Goal: Task Accomplishment & Management: Complete application form

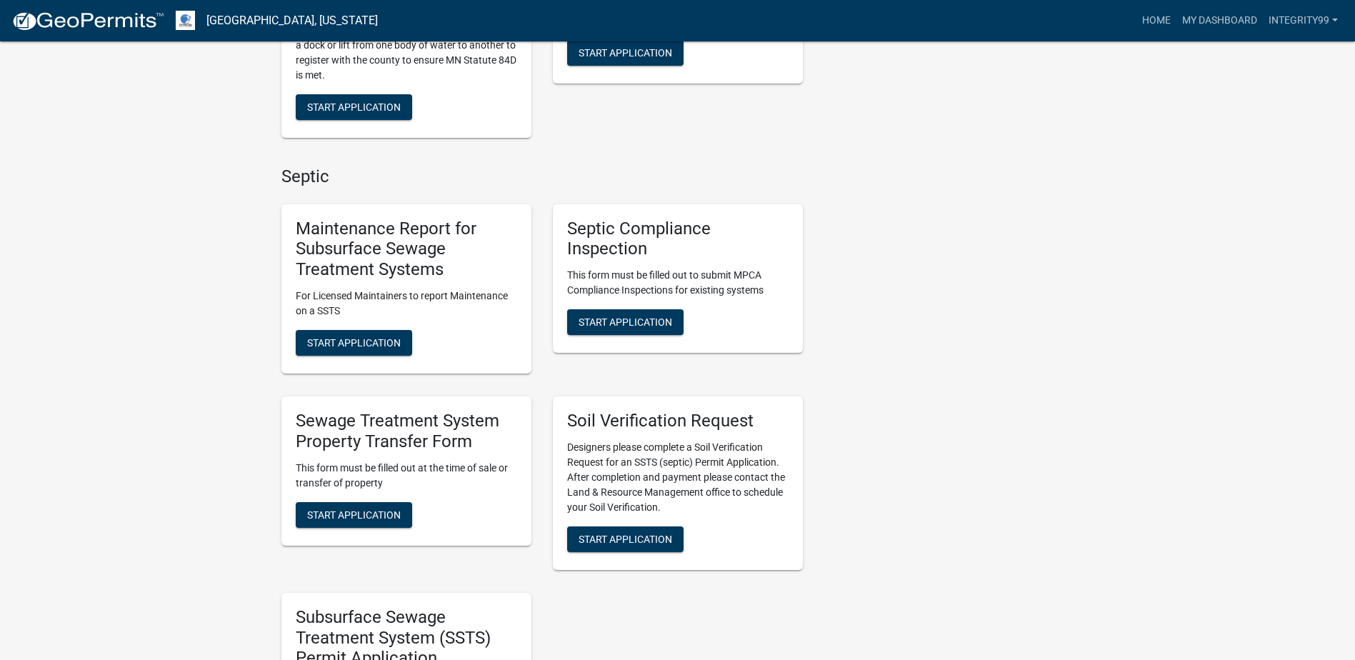
scroll to position [500, 0]
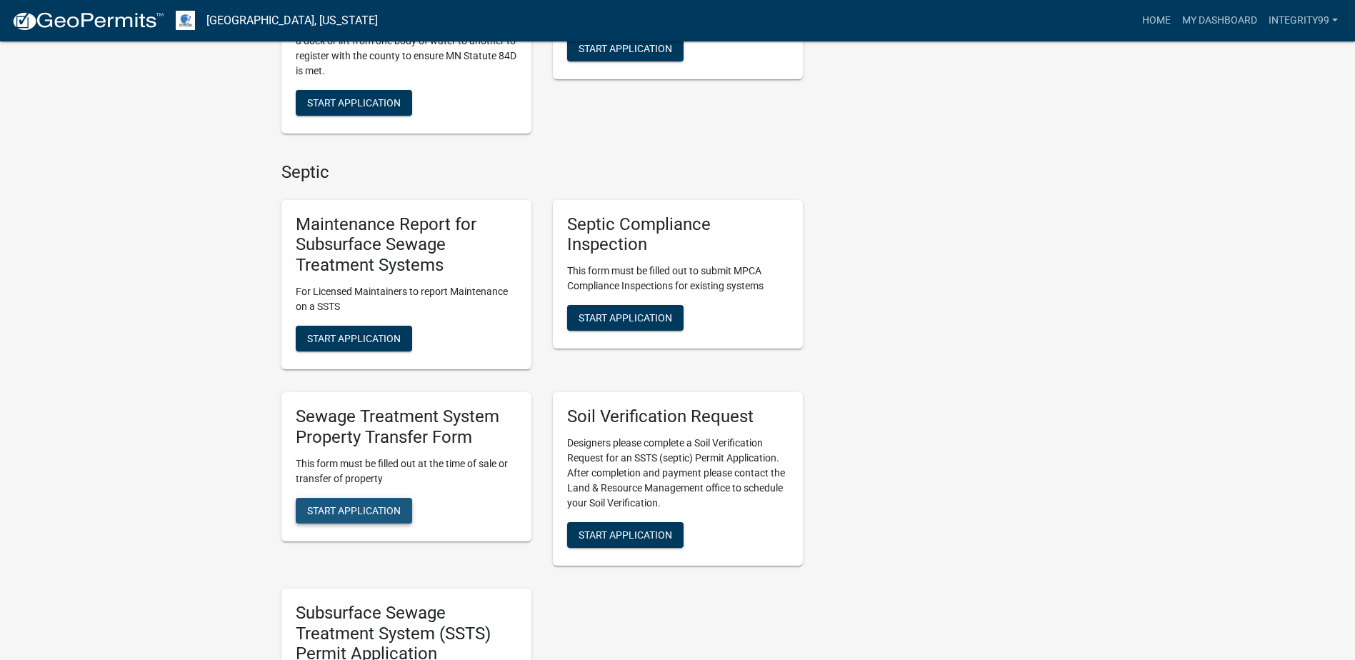
click at [374, 504] on span "Start Application" at bounding box center [354, 509] width 94 height 11
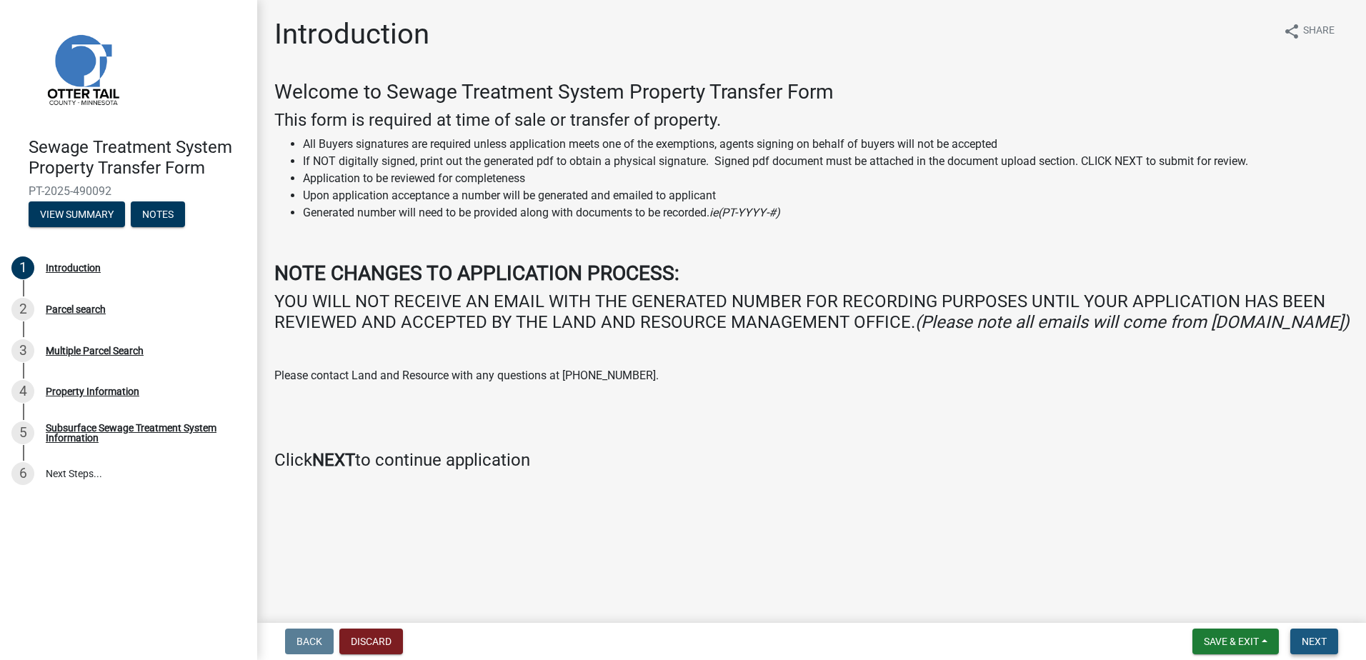
click at [1303, 638] on span "Next" at bounding box center [1313, 641] width 25 height 11
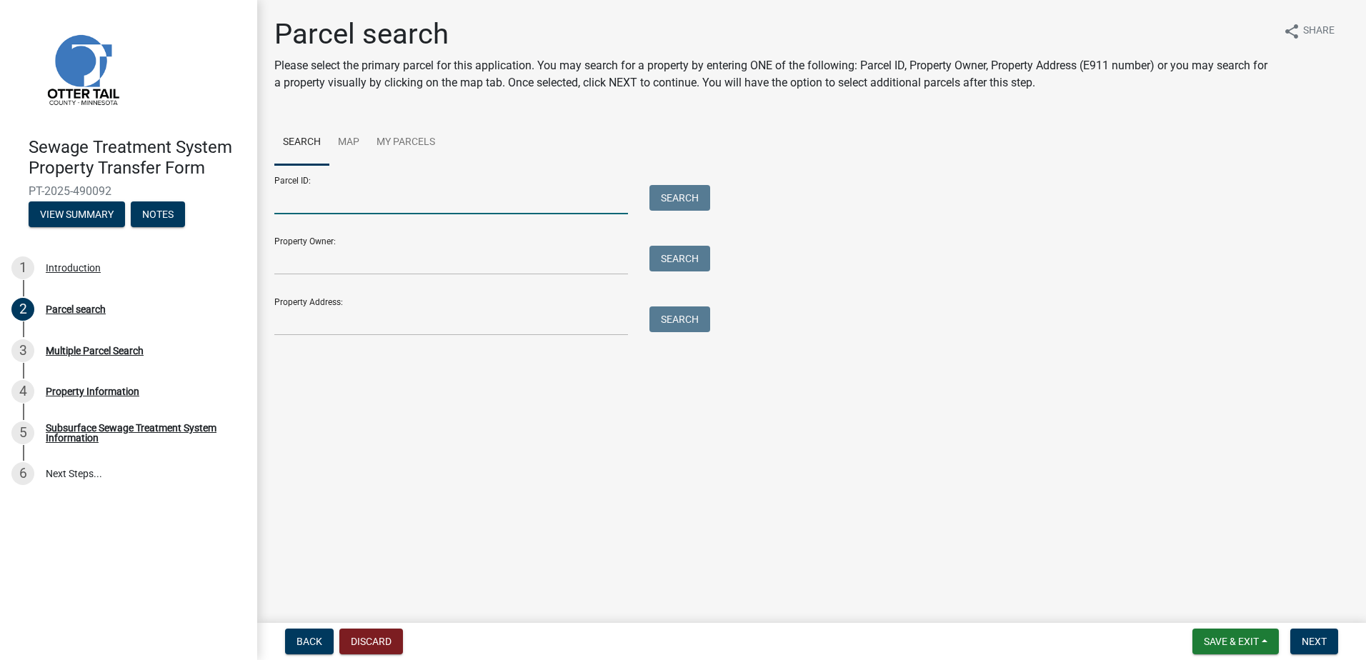
click at [326, 202] on input "Parcel ID:" at bounding box center [451, 199] width 354 height 29
type input "75000990117009"
click at [680, 190] on button "Search" at bounding box center [679, 198] width 61 height 26
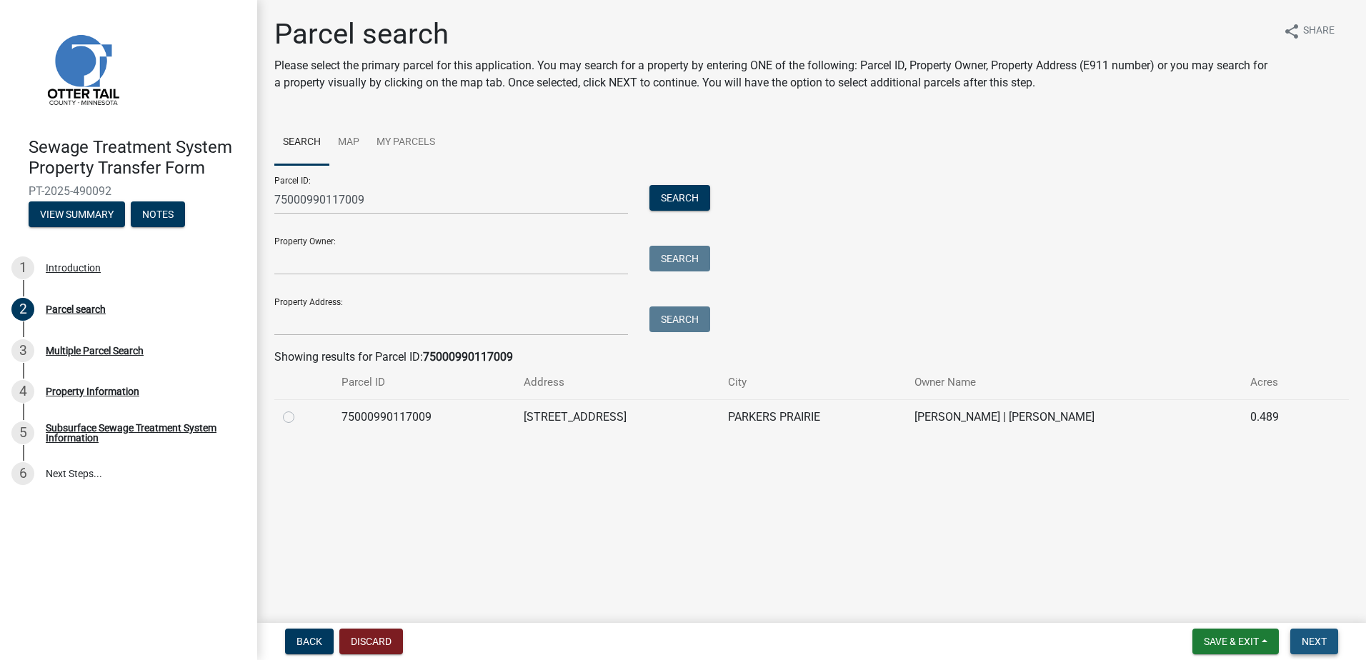
drag, startPoint x: 286, startPoint y: 417, endPoint x: 1319, endPoint y: 645, distance: 1057.5
click at [1319, 645] on span "Next" at bounding box center [1313, 641] width 25 height 11
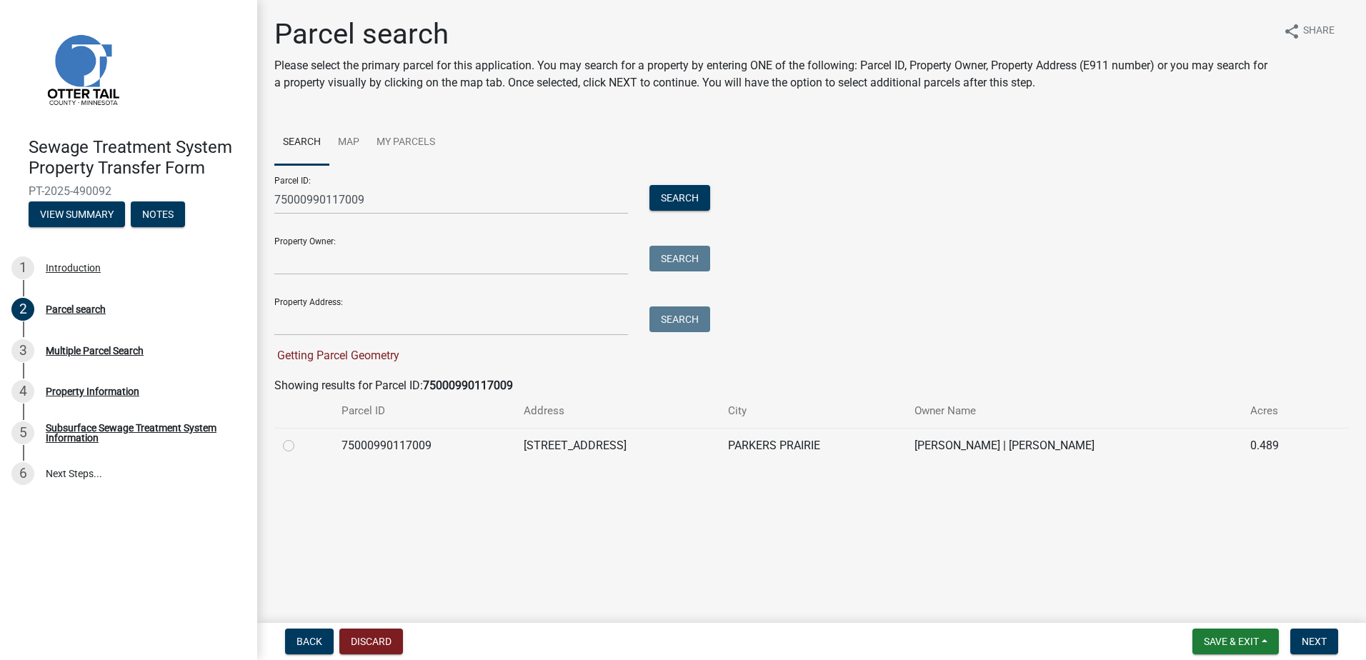
click at [300, 437] on label at bounding box center [300, 437] width 0 height 0
click at [300, 444] on input "radio" at bounding box center [304, 441] width 9 height 9
radio input "true"
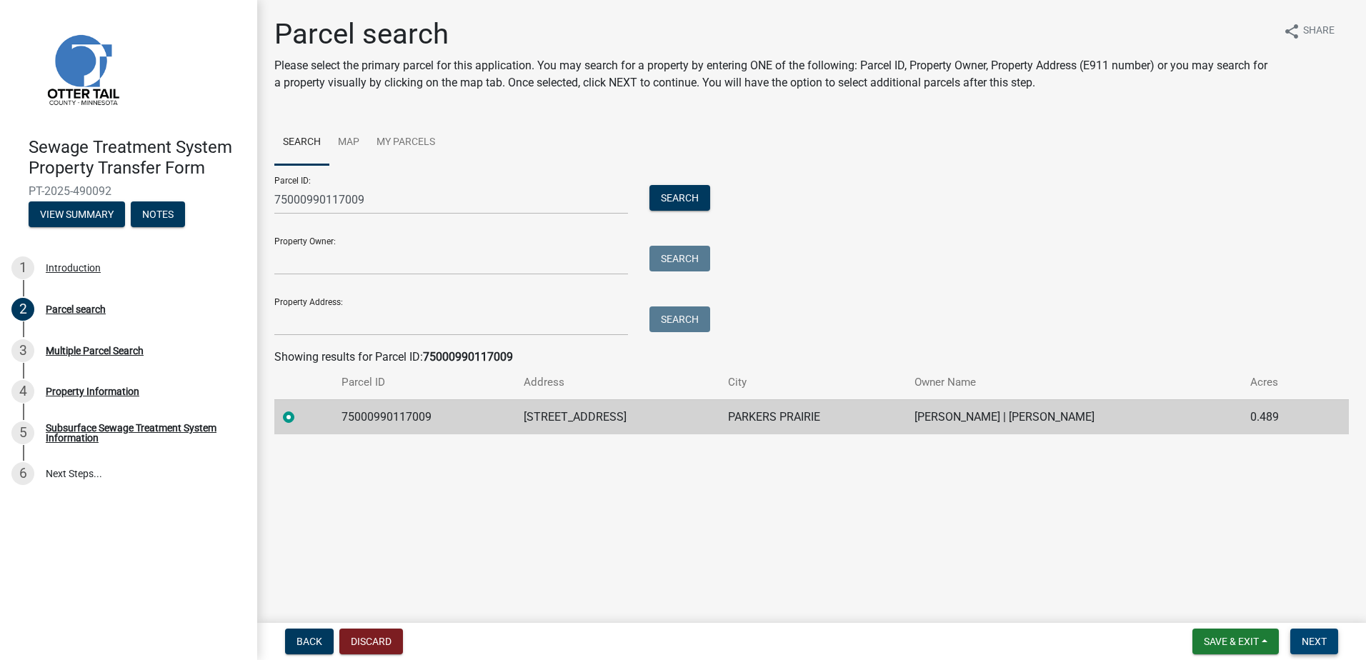
click at [1311, 639] on span "Next" at bounding box center [1313, 641] width 25 height 11
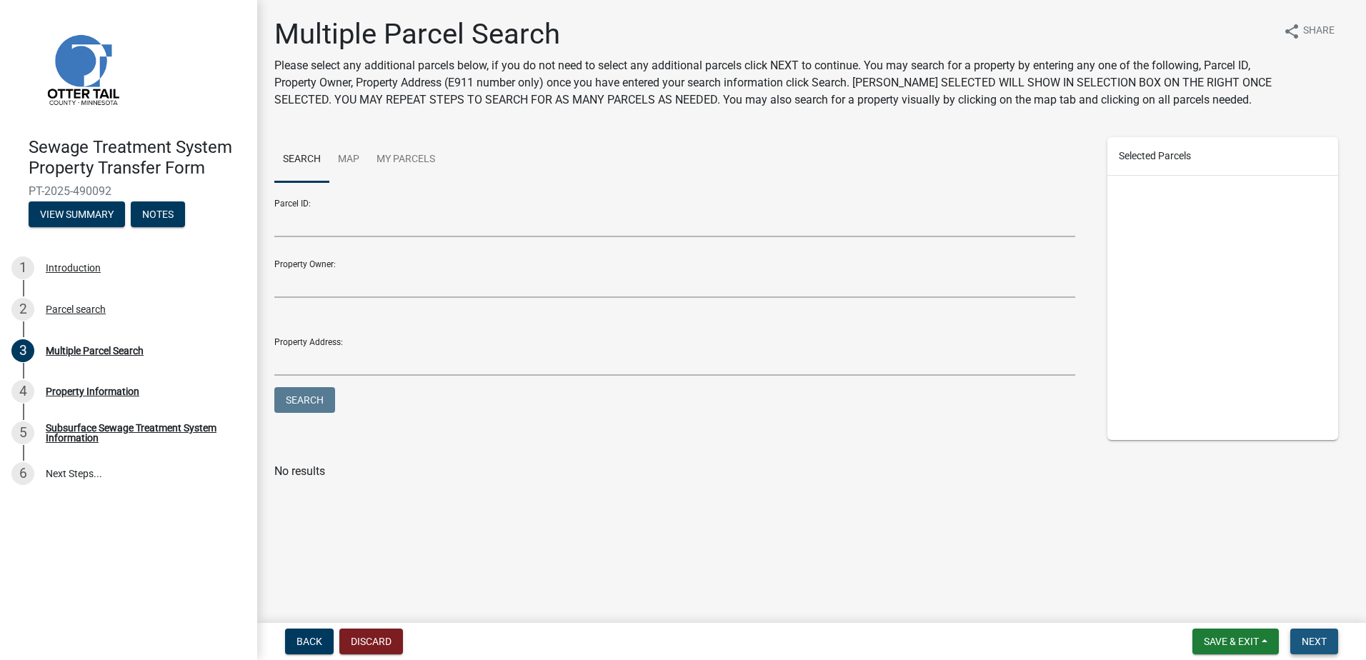
click at [1311, 639] on span "Next" at bounding box center [1313, 641] width 25 height 11
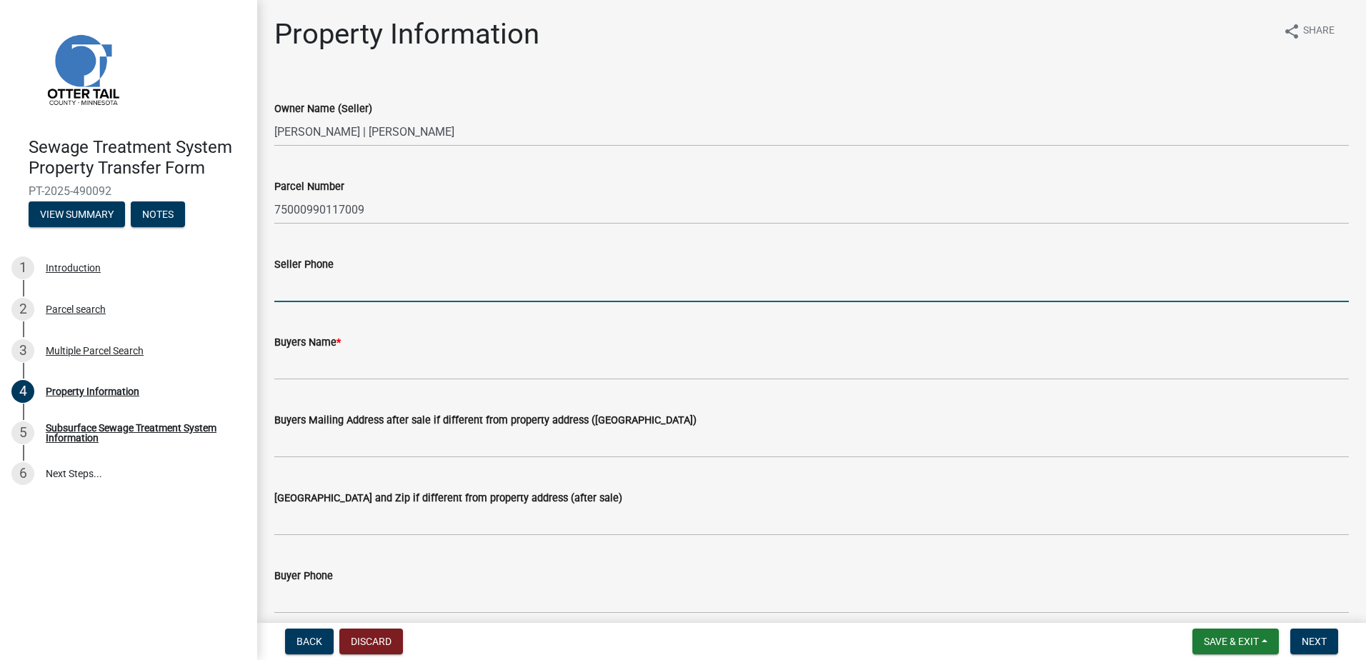
click at [295, 290] on input "Seller Phone" at bounding box center [811, 287] width 1074 height 29
type input "[PHONE_NUMBER]"
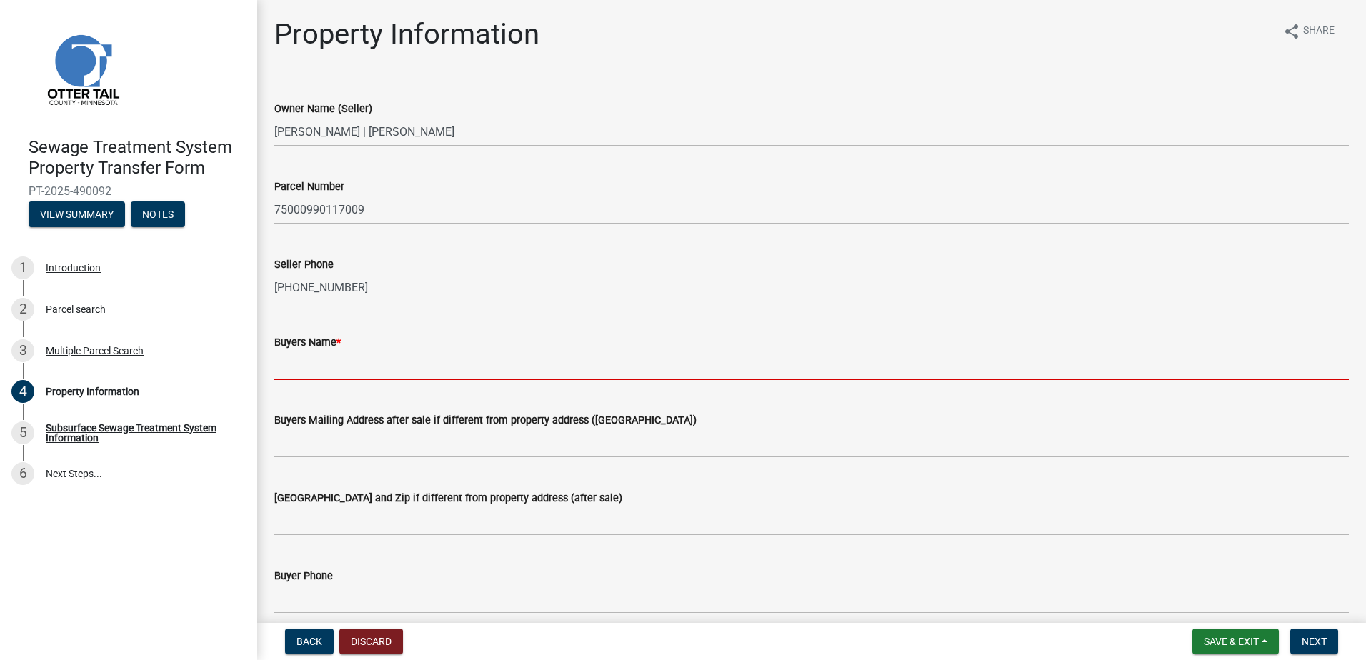
click at [306, 376] on input "Buyers Name *" at bounding box center [811, 365] width 1074 height 29
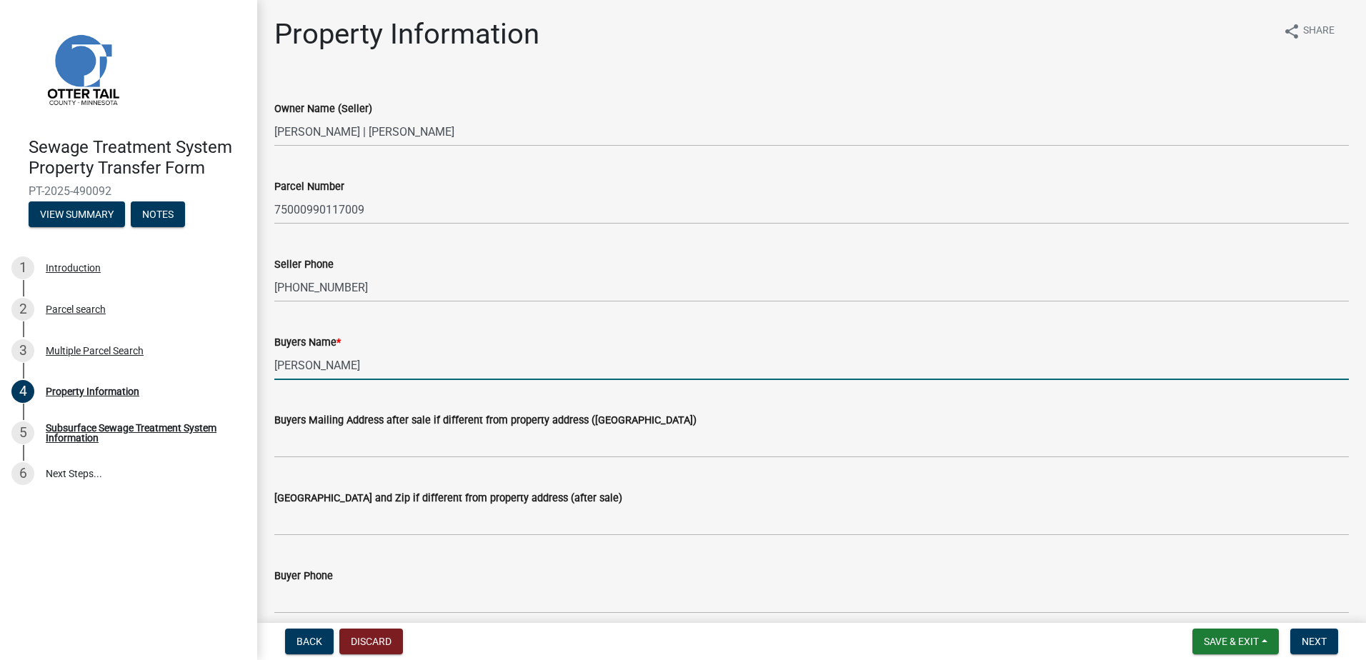
scroll to position [214, 0]
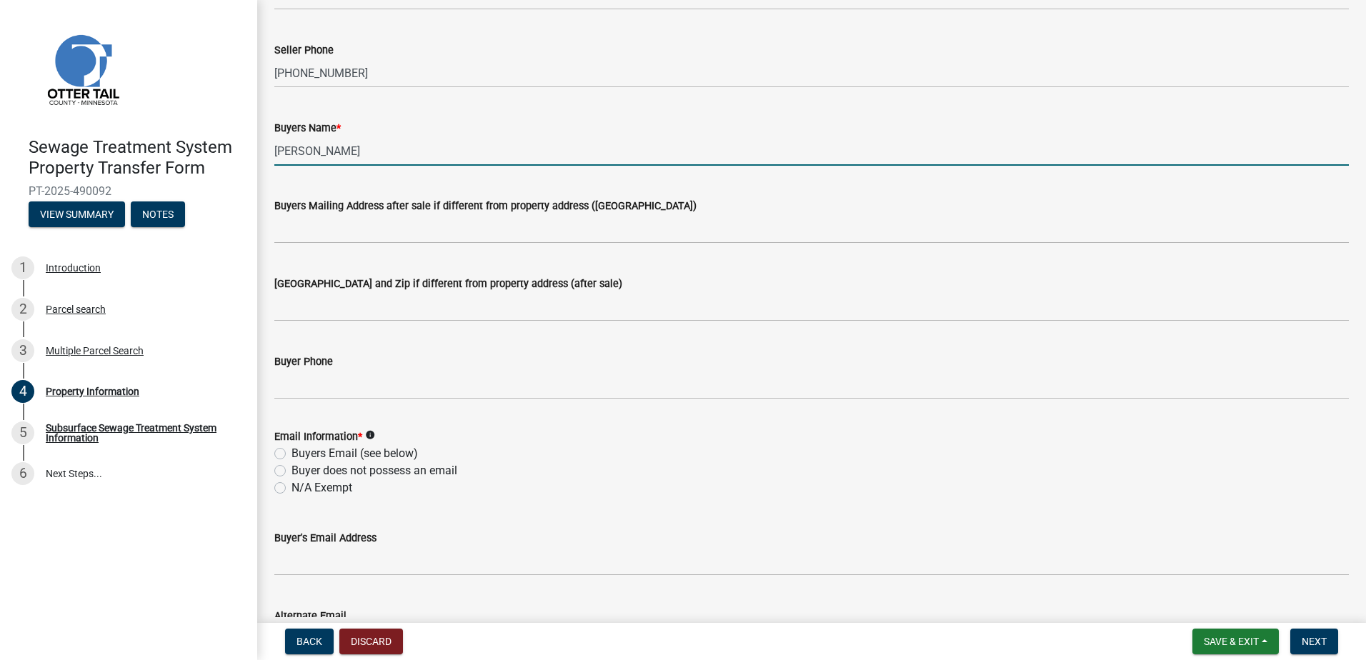
type input "[PERSON_NAME]"
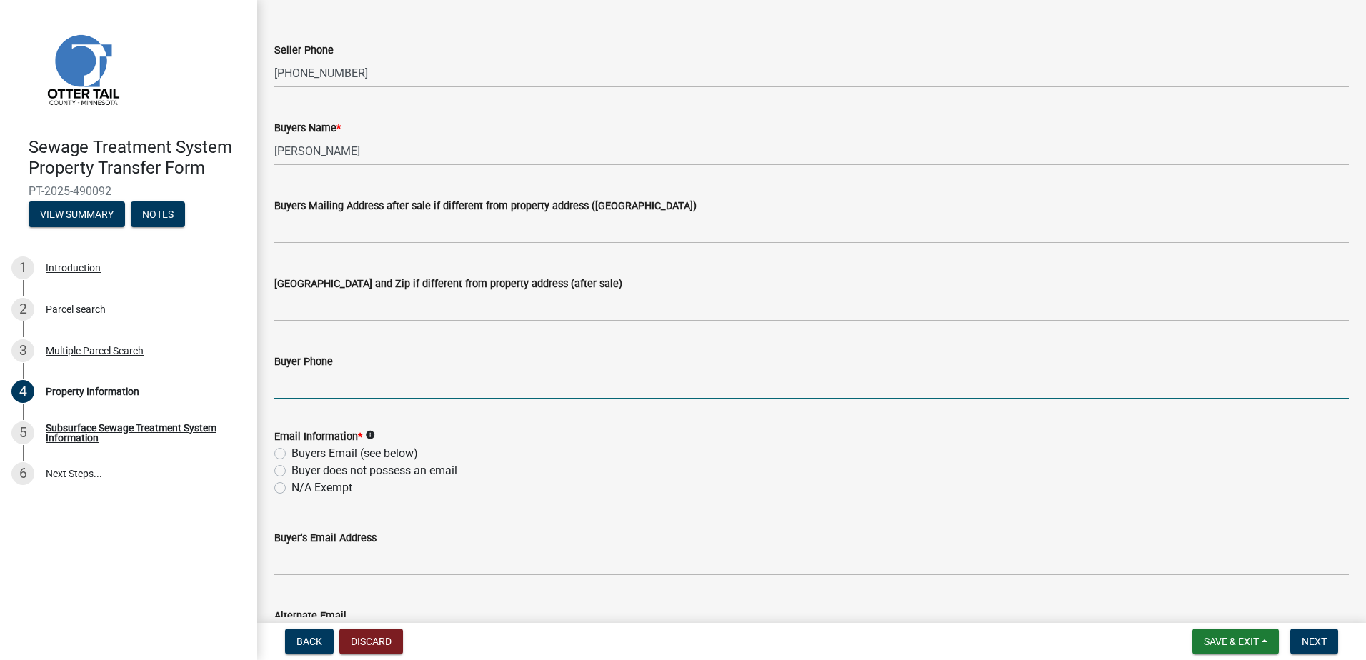
click at [286, 388] on input "Buyer Phone" at bounding box center [811, 384] width 1074 height 29
type input "[PHONE_NUMBER]"
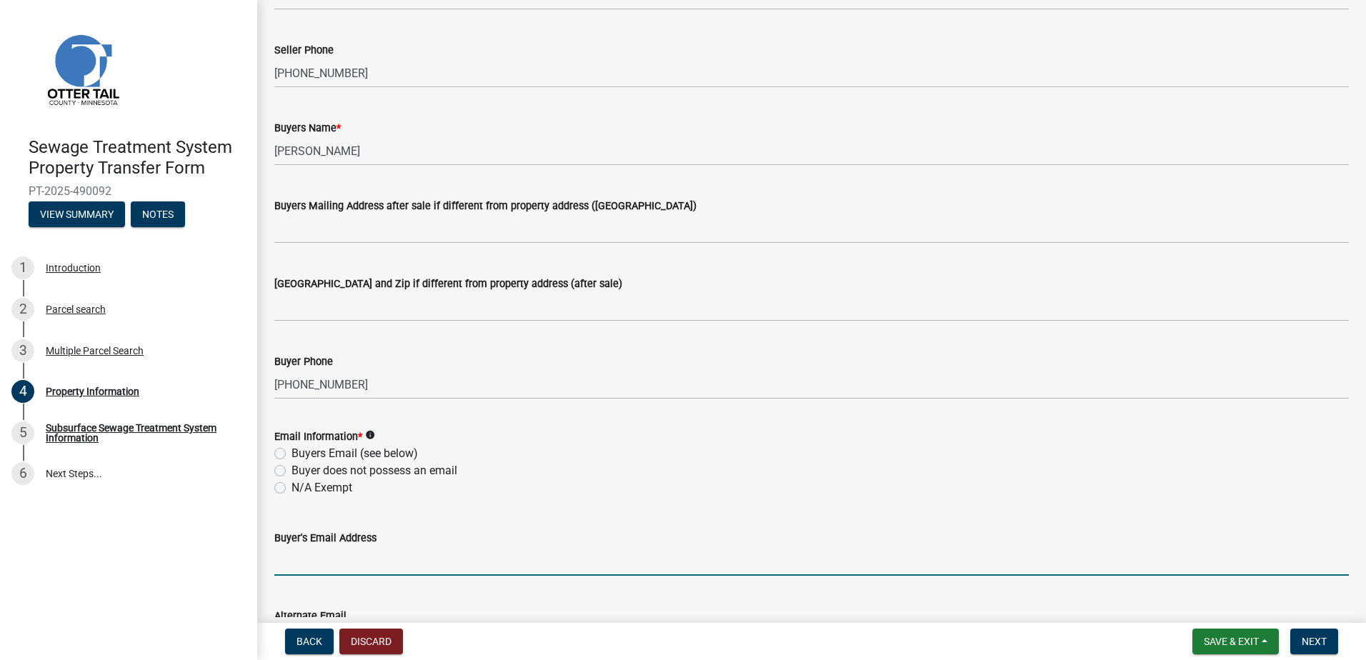
click at [301, 563] on input "Buyer's Email Address" at bounding box center [811, 560] width 1074 height 29
type input "[EMAIL_ADDRESS][DOMAIN_NAME]"
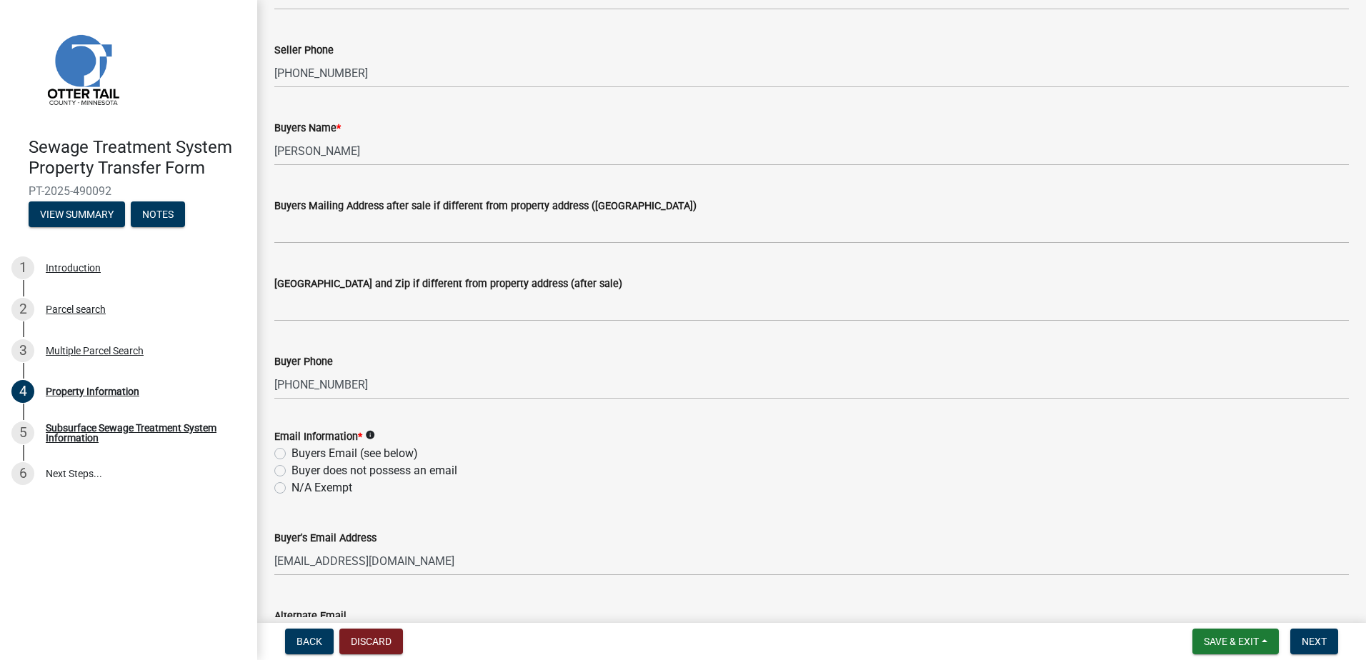
click at [291, 449] on label "Buyers Email (see below)" at bounding box center [354, 453] width 126 height 17
click at [291, 449] on input "Buyers Email (see below)" at bounding box center [295, 449] width 9 height 9
radio input "true"
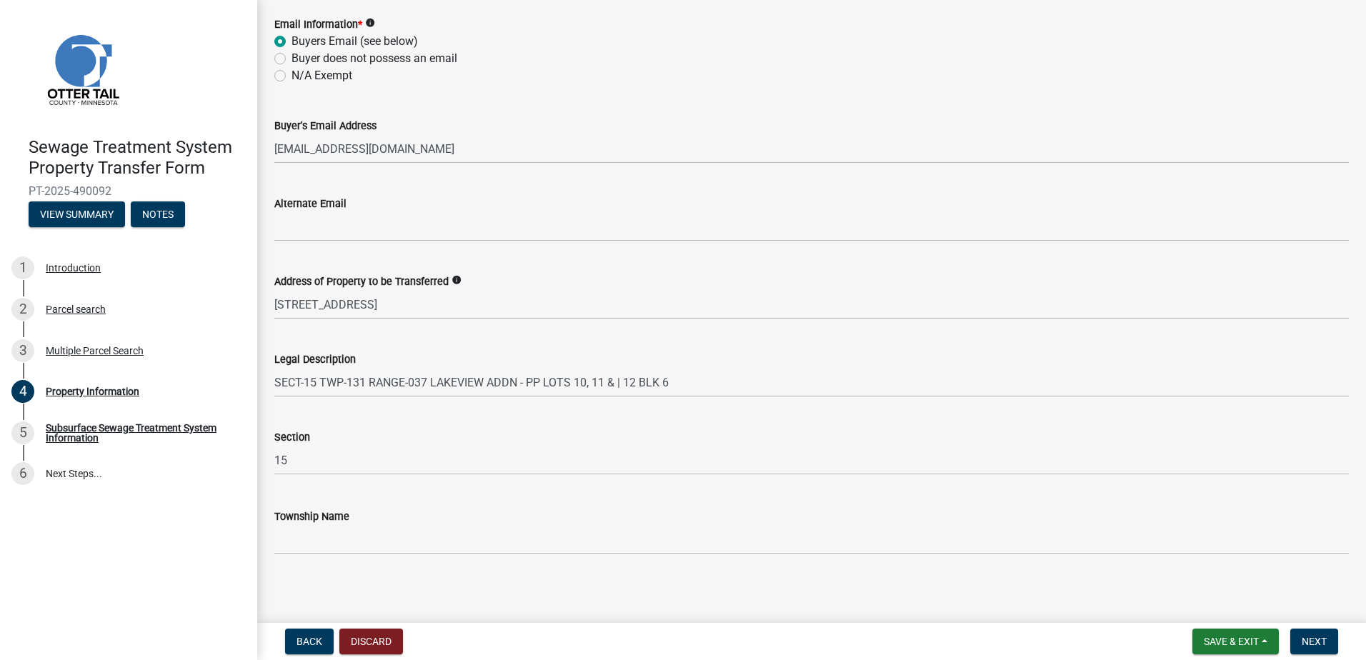
scroll to position [631, 0]
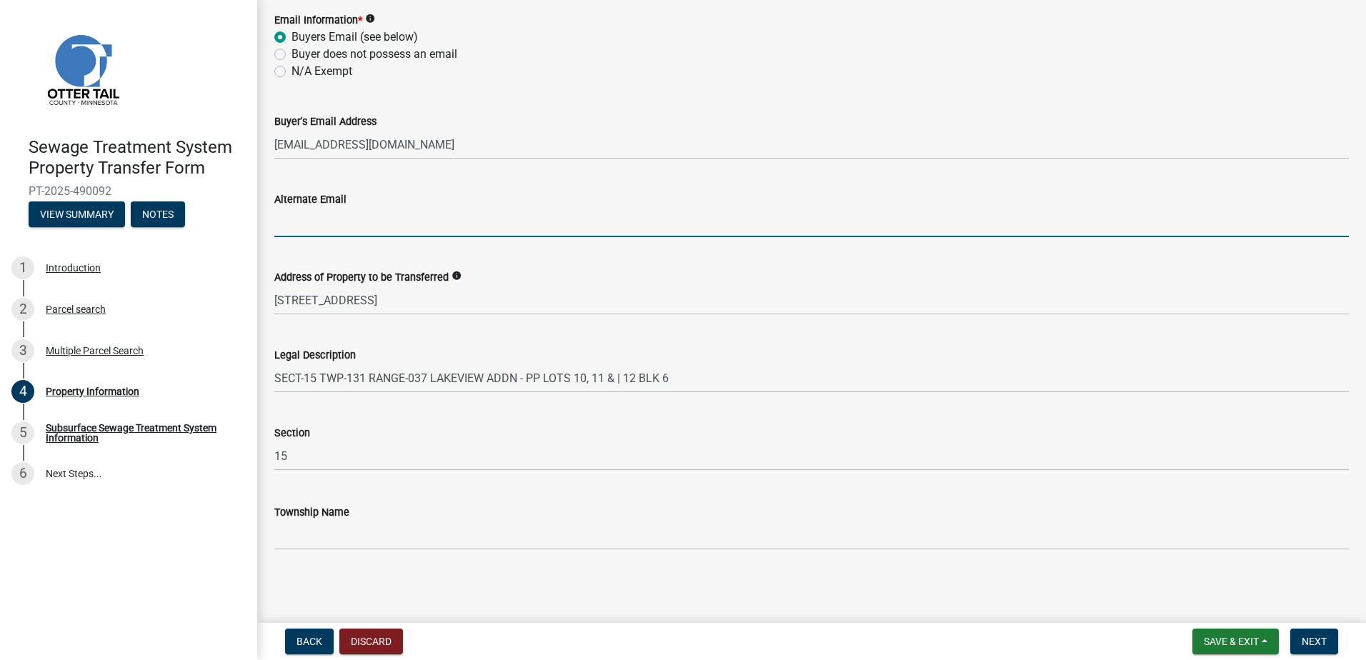
click at [286, 227] on input "Alternate Email" at bounding box center [811, 222] width 1074 height 29
type input "[PERSON_NAME][EMAIL_ADDRESS][DOMAIN_NAME]"
type input "[STREET_ADDRESS][PERSON_NAME]"
type input "[GEOGRAPHIC_DATA]"
click at [1312, 642] on span "Next" at bounding box center [1313, 641] width 25 height 11
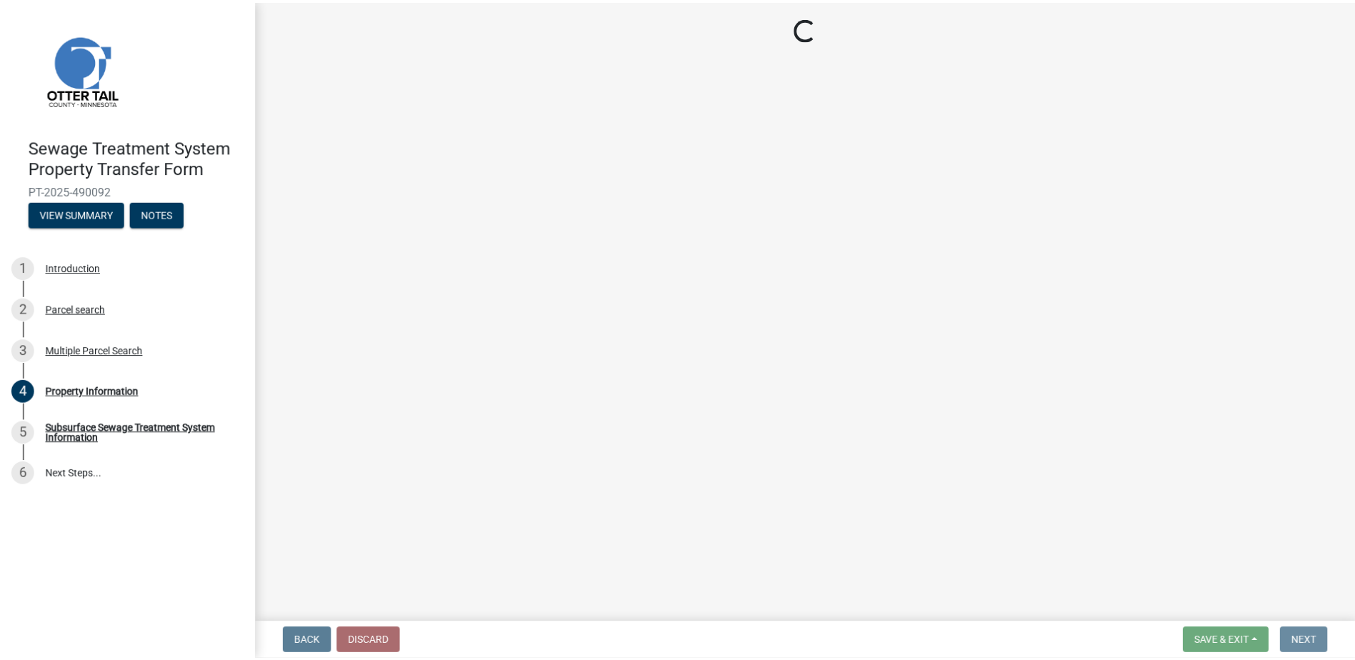
scroll to position [0, 0]
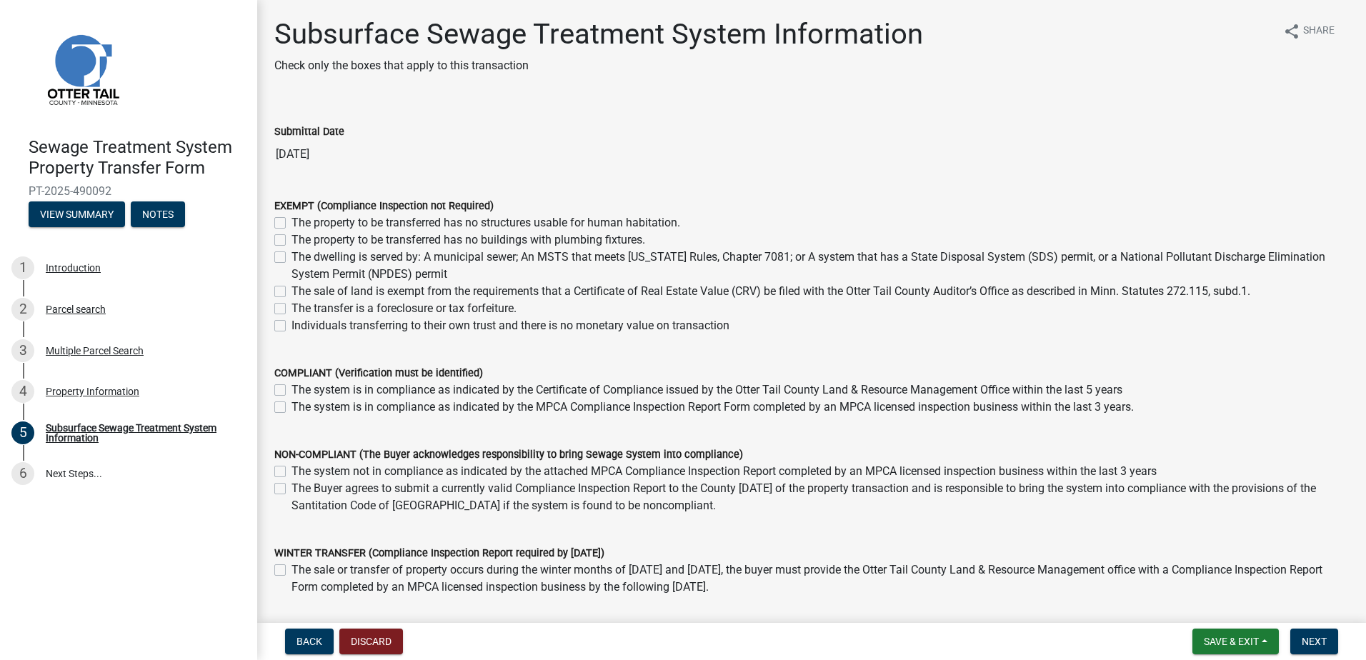
click at [286, 257] on div "The dwelling is served by: A municipal sewer; An MSTS that meets [US_STATE] Rul…" at bounding box center [811, 266] width 1074 height 34
click at [291, 259] on label "The dwelling is served by: A municipal sewer; An MSTS that meets [US_STATE] Rul…" at bounding box center [819, 266] width 1057 height 34
click at [291, 258] on input "The dwelling is served by: A municipal sewer; An MSTS that meets [US_STATE] Rul…" at bounding box center [295, 253] width 9 height 9
checkbox input "true"
checkbox input "false"
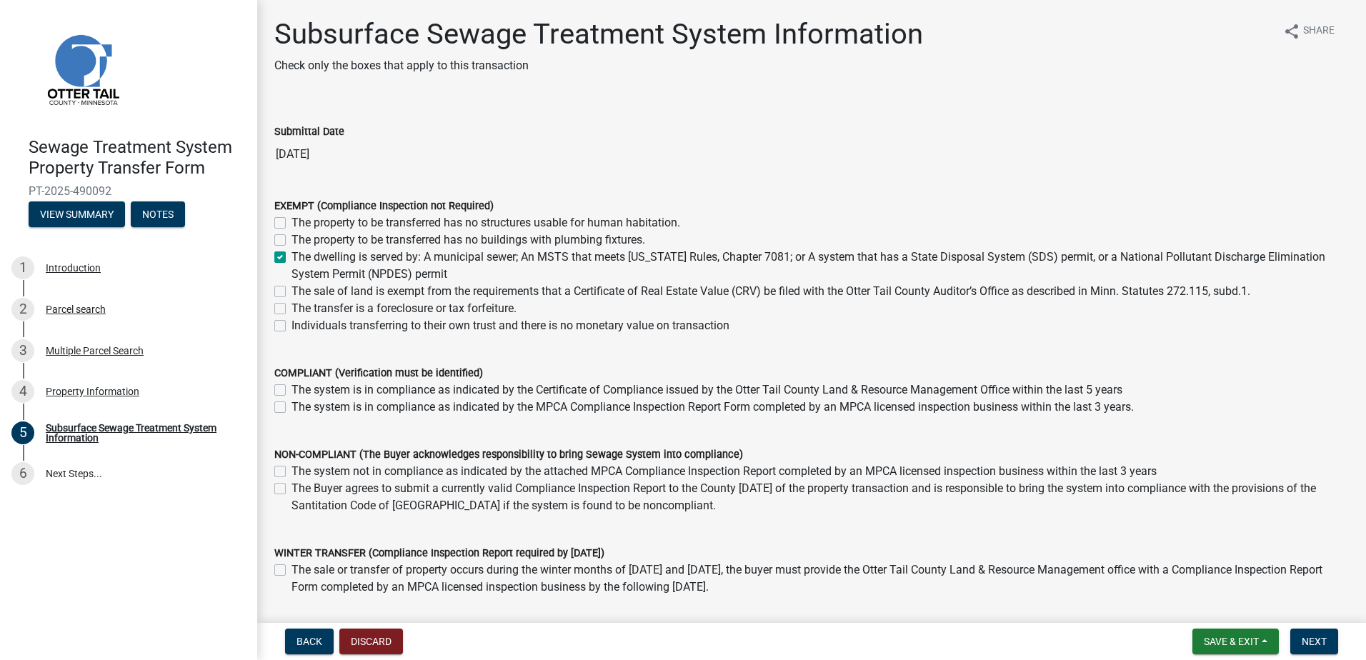
checkbox input "false"
checkbox input "true"
checkbox input "false"
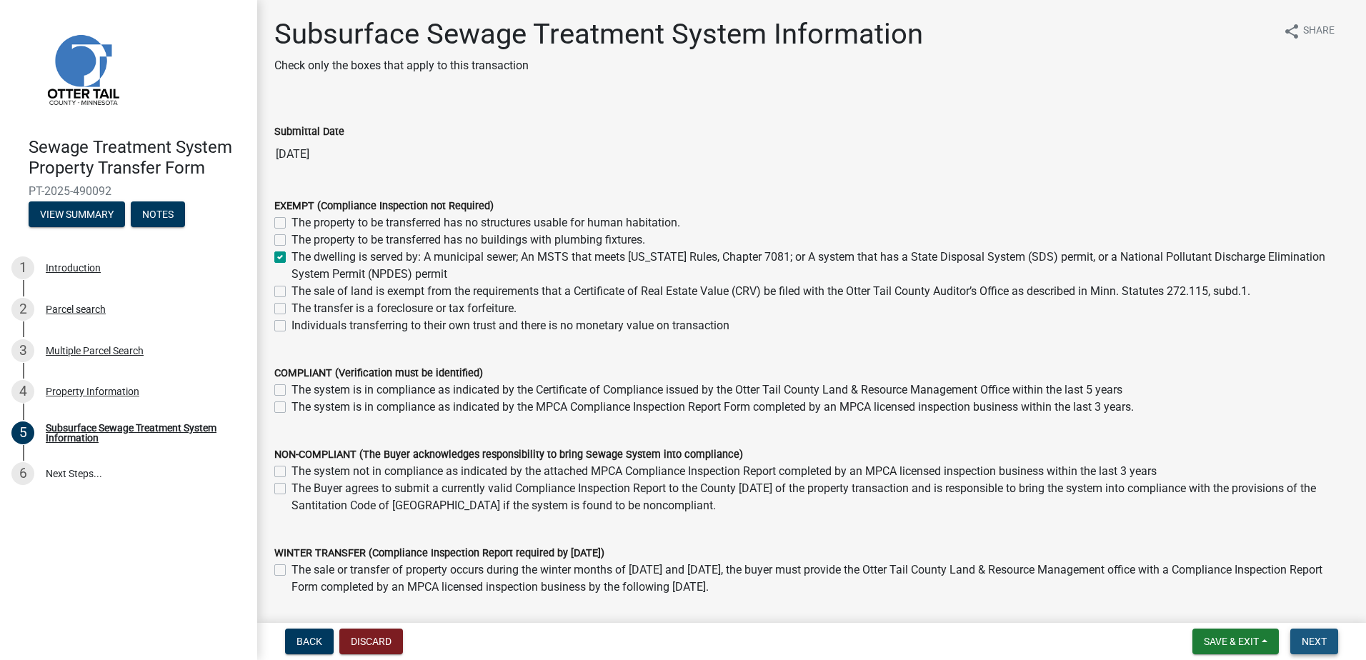
click at [1310, 636] on span "Next" at bounding box center [1313, 641] width 25 height 11
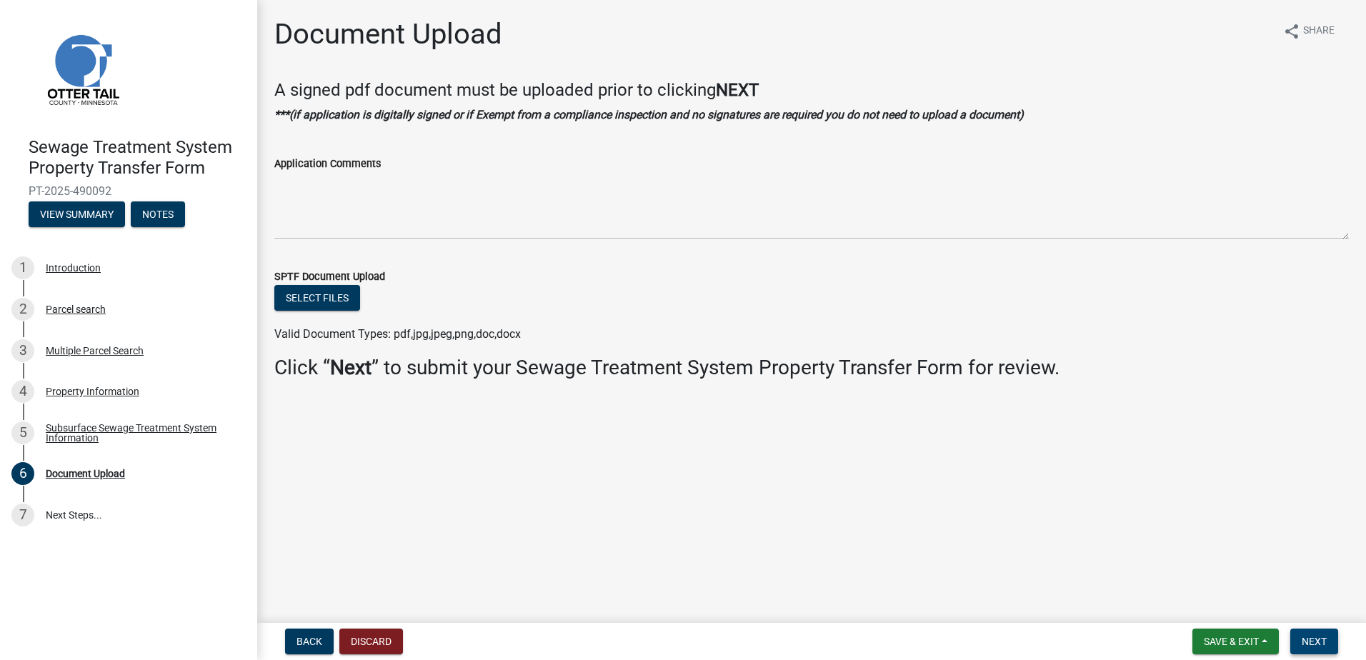
click at [1310, 636] on span "Next" at bounding box center [1313, 641] width 25 height 11
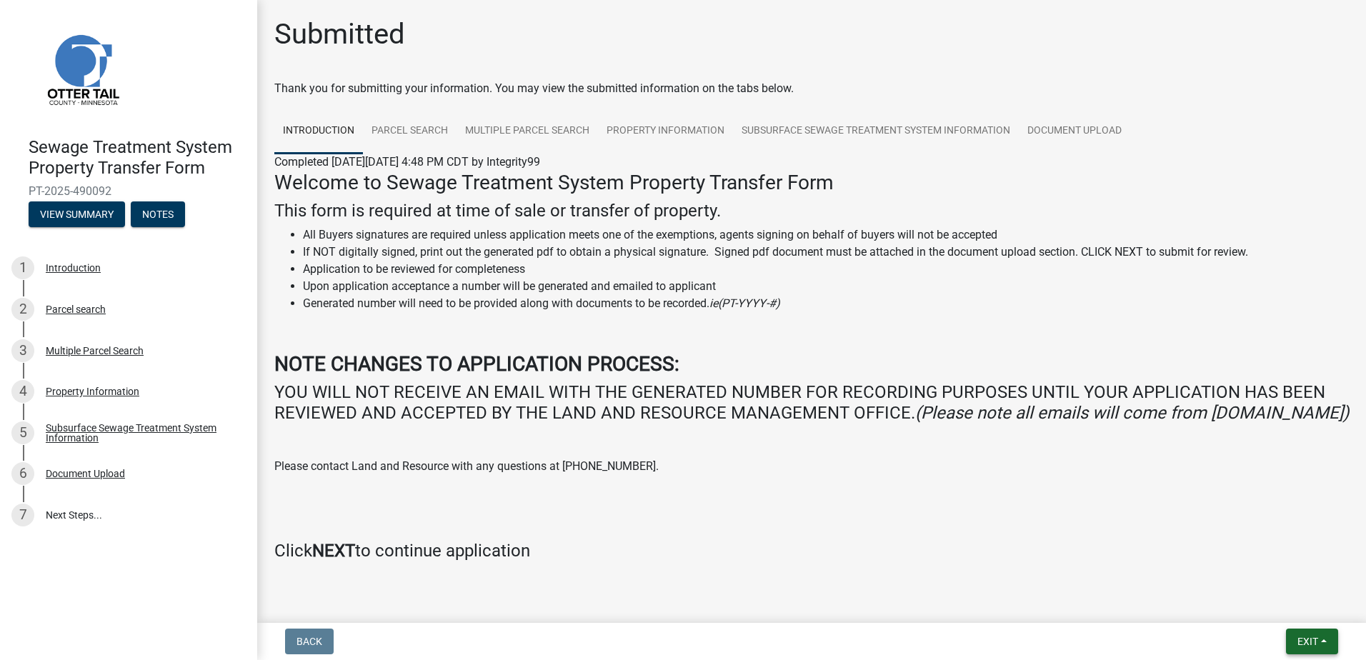
click at [1309, 633] on button "Exit" at bounding box center [1312, 641] width 52 height 26
click at [1273, 601] on button "Save & Exit" at bounding box center [1280, 604] width 114 height 34
